Goal: Task Accomplishment & Management: Manage account settings

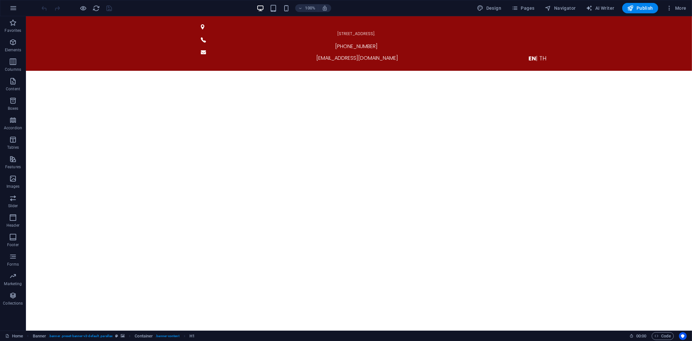
scroll to position [216, 0]
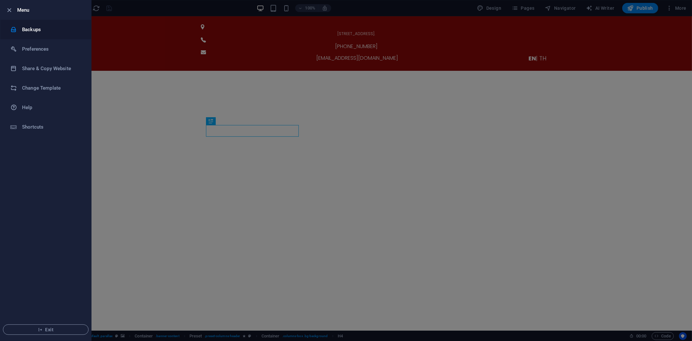
click at [36, 25] on li "Backups" at bounding box center [45, 29] width 91 height 19
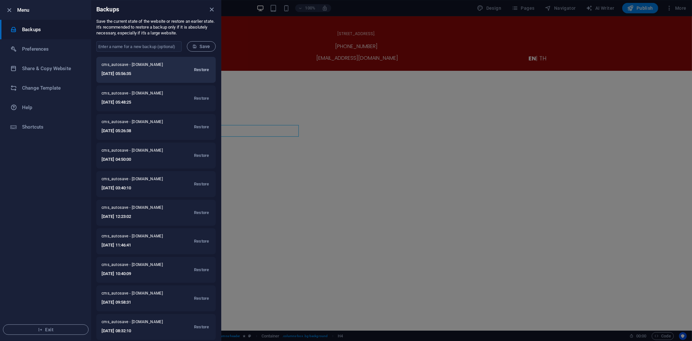
click at [202, 69] on span "Restore" at bounding box center [201, 70] width 15 height 8
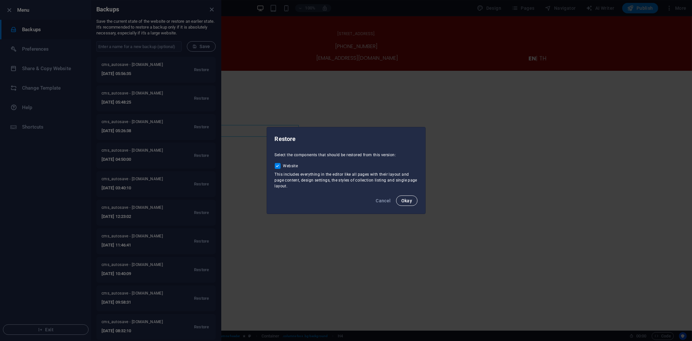
click at [411, 203] on span "Okay" at bounding box center [406, 200] width 11 height 5
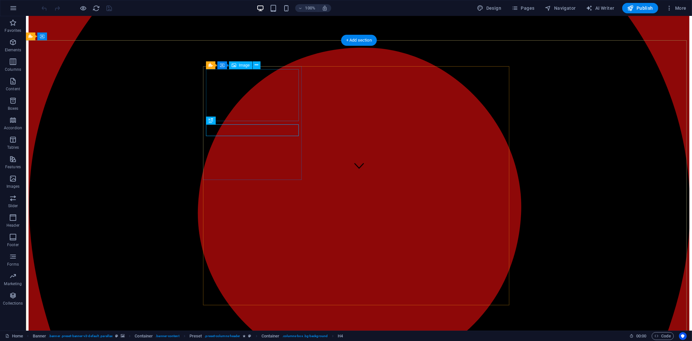
scroll to position [180, 0]
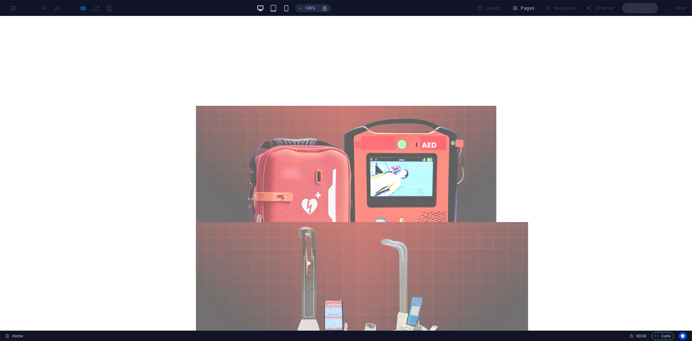
scroll to position [288, 0]
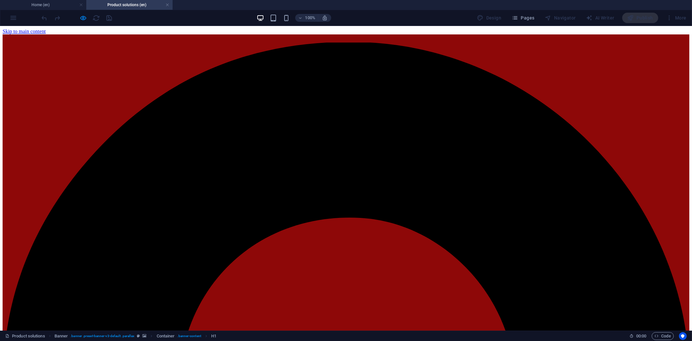
scroll to position [0, 0]
click at [166, 4] on link at bounding box center [167, 5] width 4 height 6
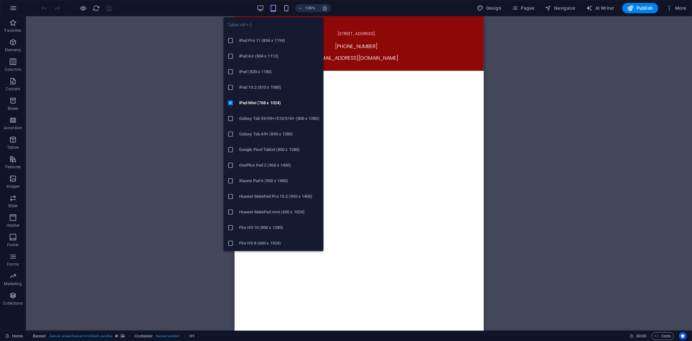
click at [268, 42] on h6 "iPad Pro 11 (834 x 1194)" at bounding box center [279, 41] width 80 height 8
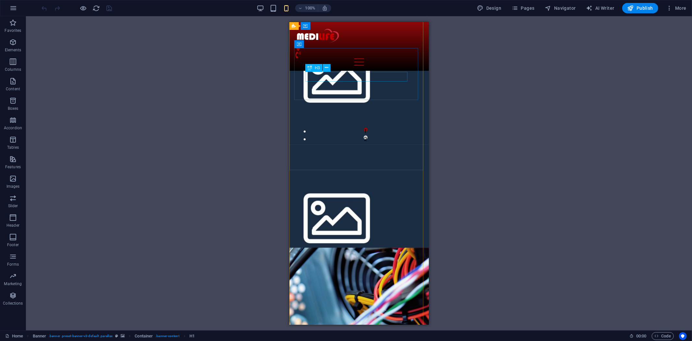
scroll to position [1687, 0]
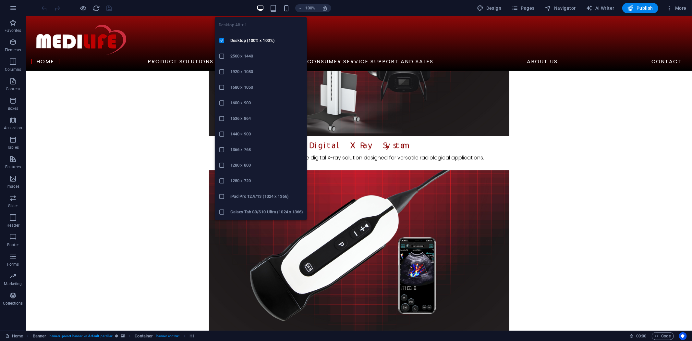
scroll to position [899, 0]
